Goal: Task Accomplishment & Management: Use online tool/utility

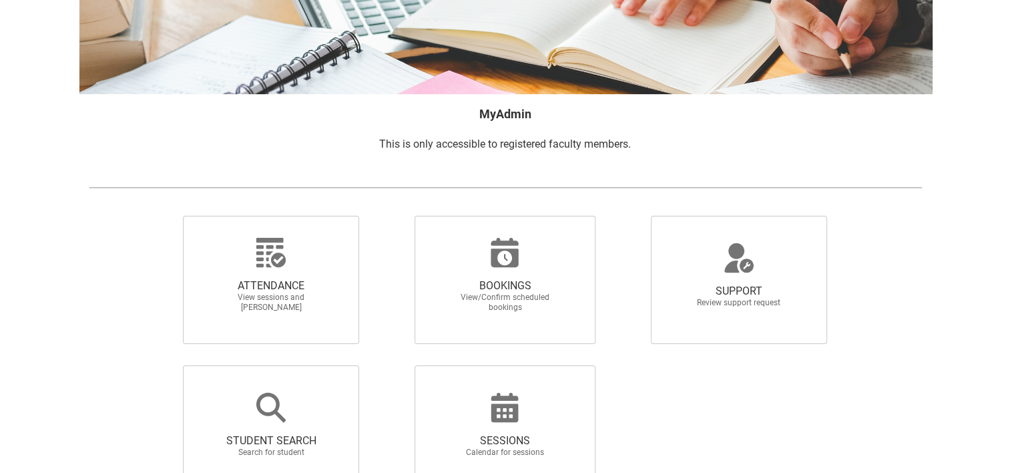
scroll to position [142, 0]
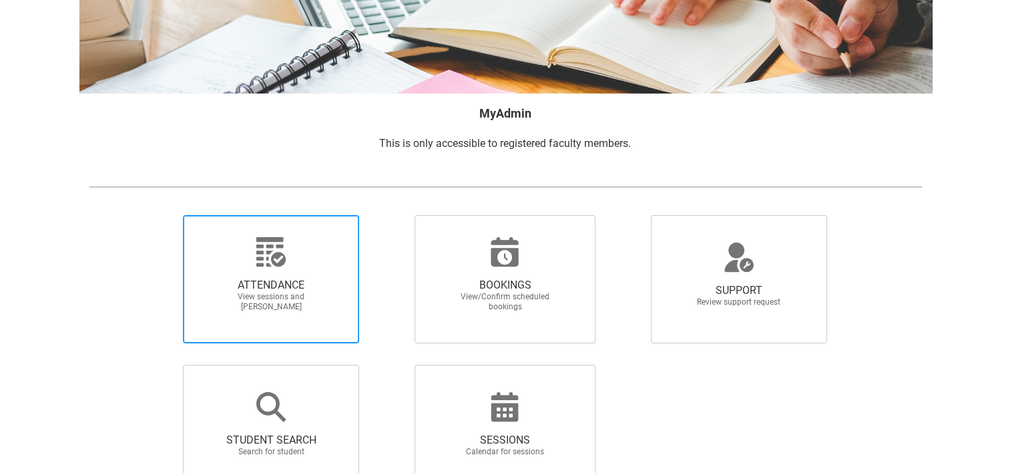
click at [290, 274] on span "ATTENDANCE View sessions and [PERSON_NAME]" at bounding box center [271, 295] width 128 height 55
click at [161, 215] on input "ATTENDANCE View sessions and [PERSON_NAME]" at bounding box center [160, 214] width 1 height 1
radio input "true"
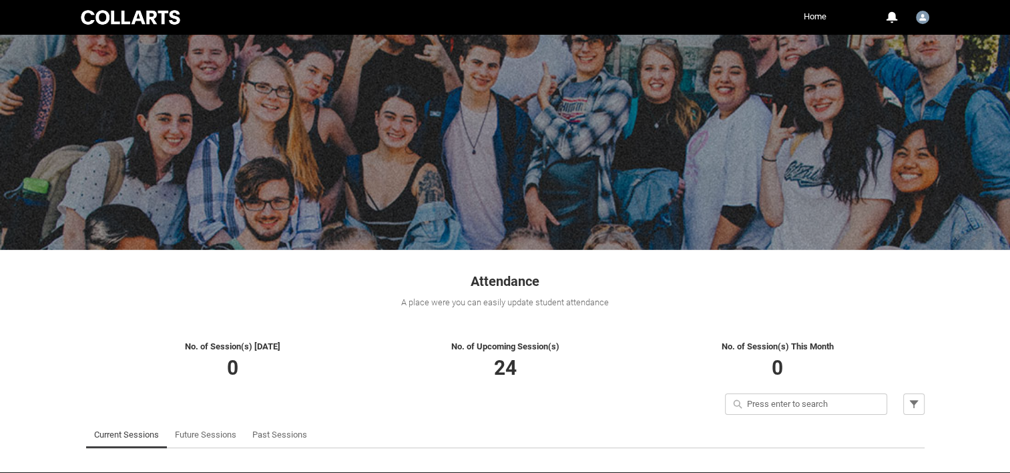
scroll to position [68, 0]
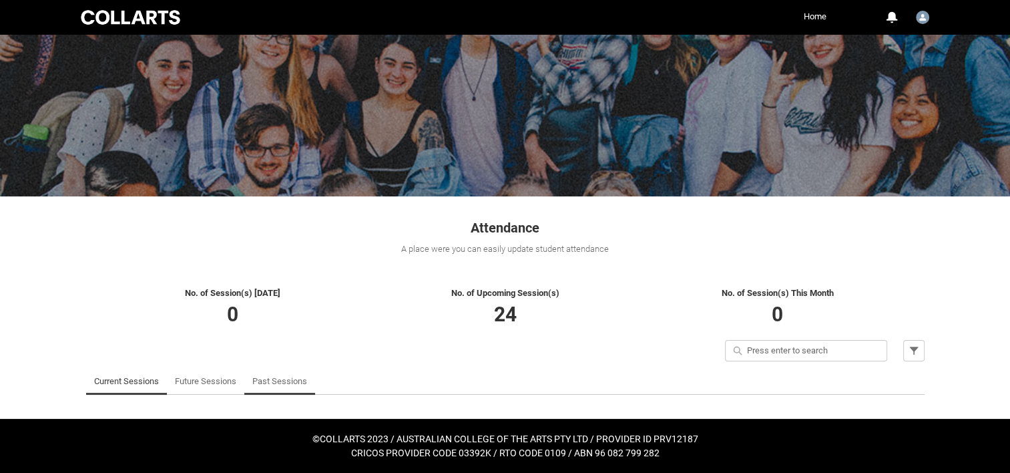
click at [286, 381] on link "Past Sessions" at bounding box center [279, 381] width 55 height 27
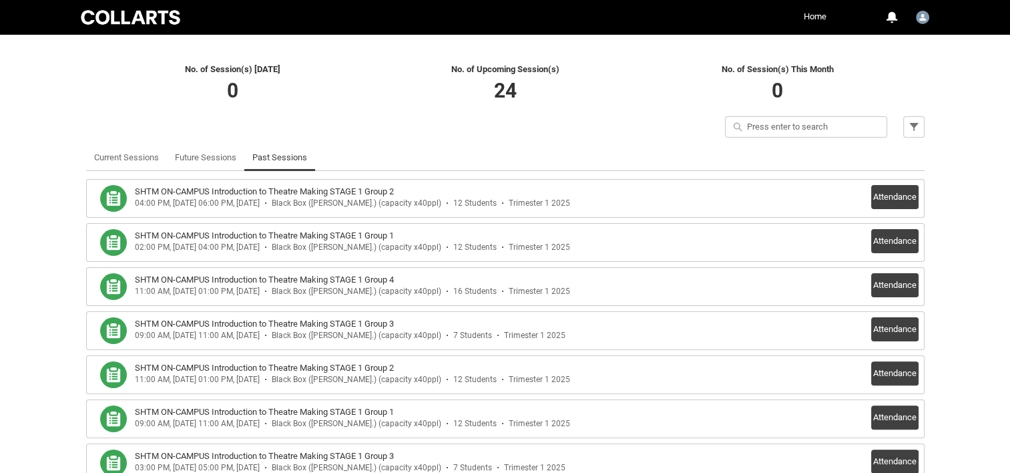
scroll to position [0, 0]
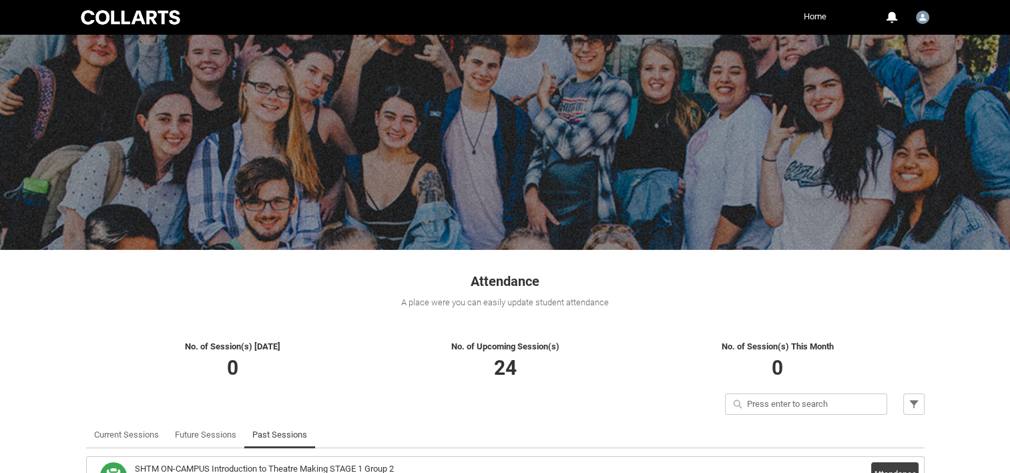
click at [807, 21] on link "Home" at bounding box center [815, 17] width 29 height 20
